Goal: Task Accomplishment & Management: Manage account settings

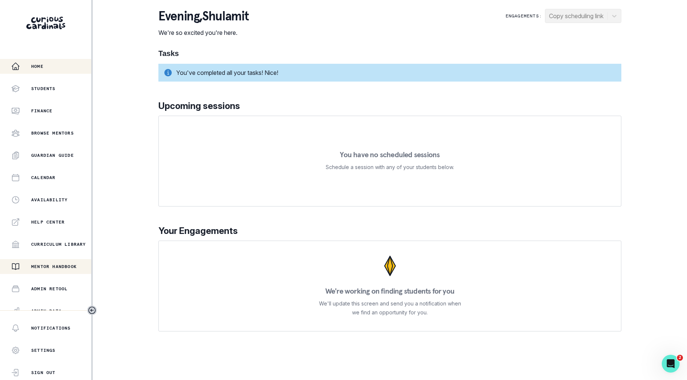
scroll to position [75, 0]
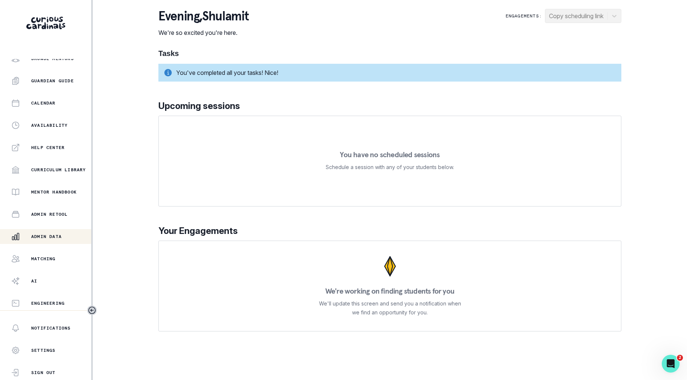
click at [63, 239] on div "Admin Data" at bounding box center [51, 236] width 80 height 9
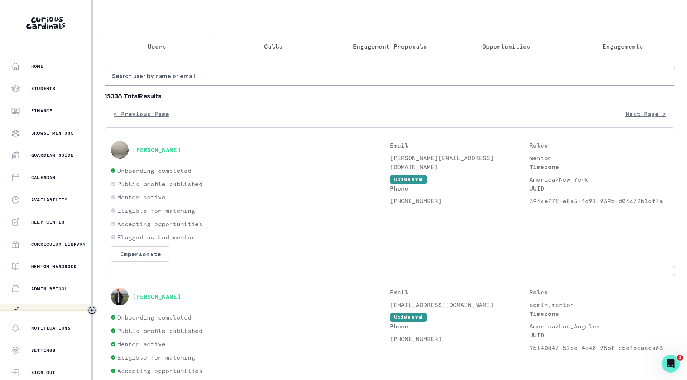
click at [631, 41] on button "Engagements" at bounding box center [622, 47] width 116 height 16
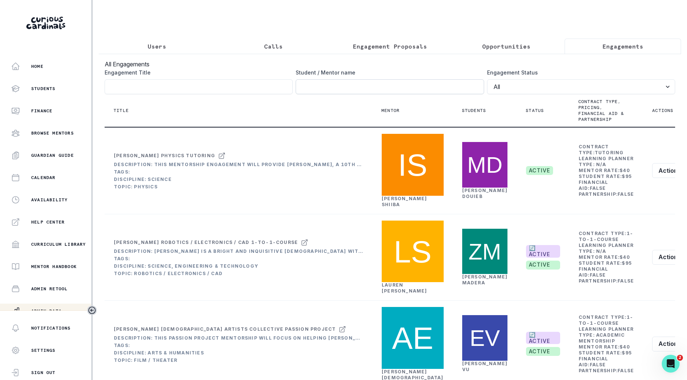
click at [461, 85] on input "Engagement Title" at bounding box center [389, 86] width 188 height 15
type input "[PERSON_NAME]"
click button "submit" at bounding box center [0, 0] width 0 height 0
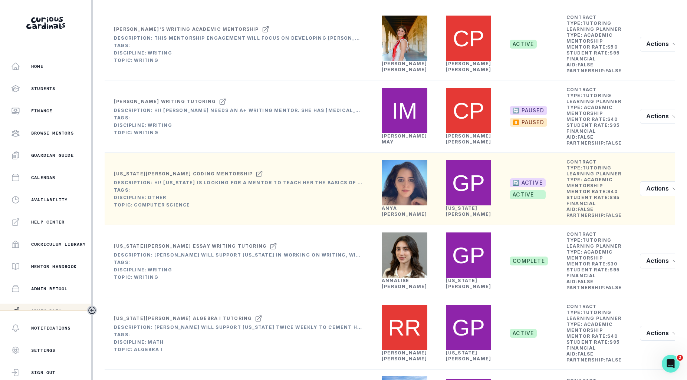
scroll to position [269, 0]
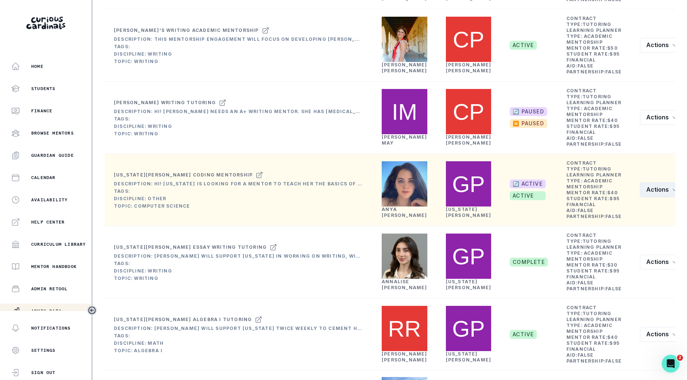
click at [640, 197] on button "Actions" at bounding box center [662, 189] width 44 height 15
click at [604, 316] on button "Edit" at bounding box center [624, 315] width 82 height 12
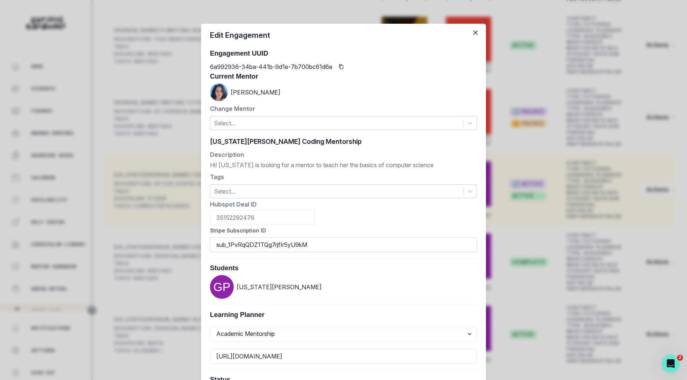
click at [386, 239] on input "sub_1PvRqQDZ1TQg7rjfIr5yU9kM" at bounding box center [343, 244] width 267 height 15
click at [548, 163] on div "Edit Engagement Engagement UUID 6a992936-34ba-441b-9d1e-7b700bc61d6e Current Me…" at bounding box center [343, 190] width 687 height 380
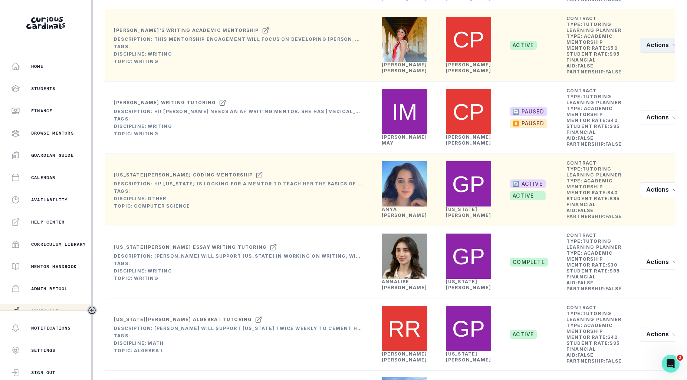
click at [649, 53] on button "Actions" at bounding box center [662, 45] width 44 height 15
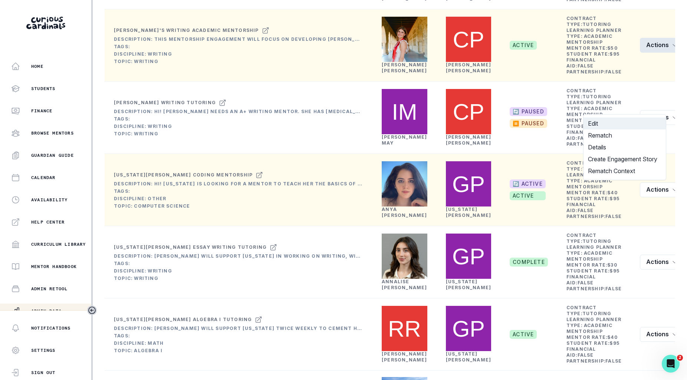
click at [617, 124] on button "Edit" at bounding box center [624, 124] width 82 height 12
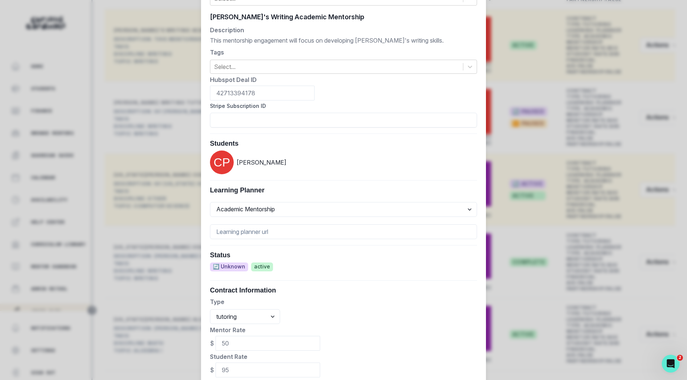
scroll to position [142, 0]
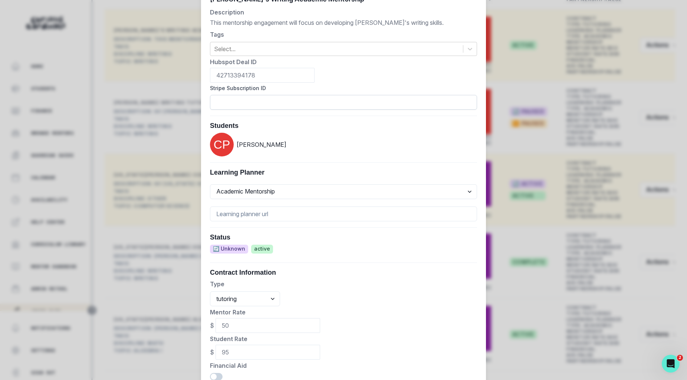
click at [385, 106] on input "Stripe Subscription ID" at bounding box center [343, 102] width 267 height 15
paste input "sub_1PvRqQDZ1TQg7rjfIr5yU9kM"
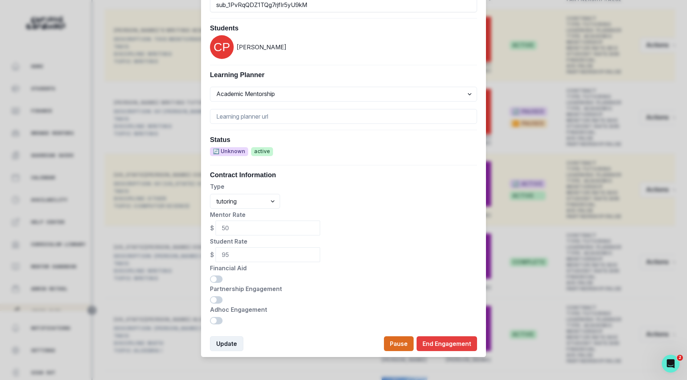
type input "sub_1PvRqQDZ1TQg7rjfIr5yU9kM"
click at [234, 346] on button "Update" at bounding box center [226, 343] width 33 height 15
